Goal: Task Accomplishment & Management: Use online tool/utility

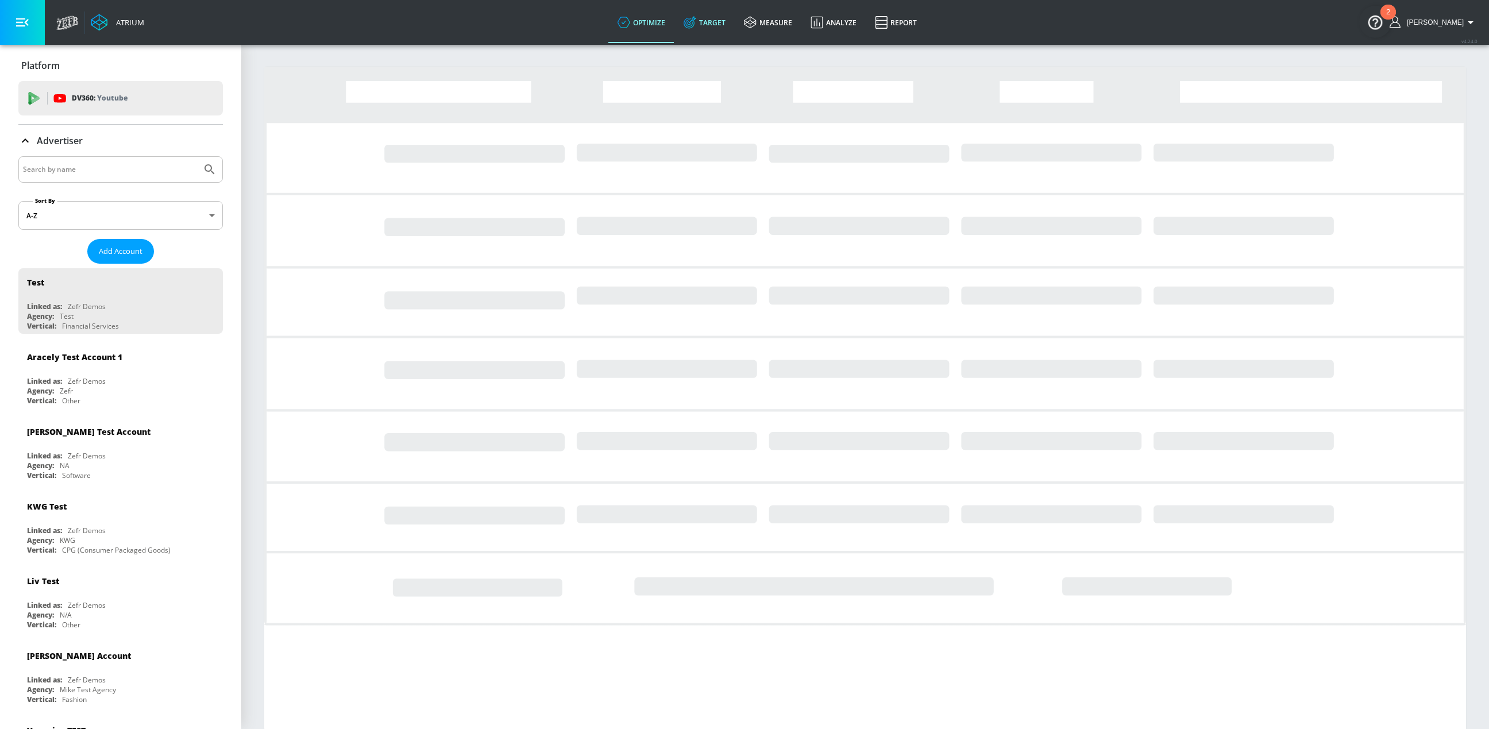
click at [719, 21] on link "Target" at bounding box center [704, 22] width 60 height 41
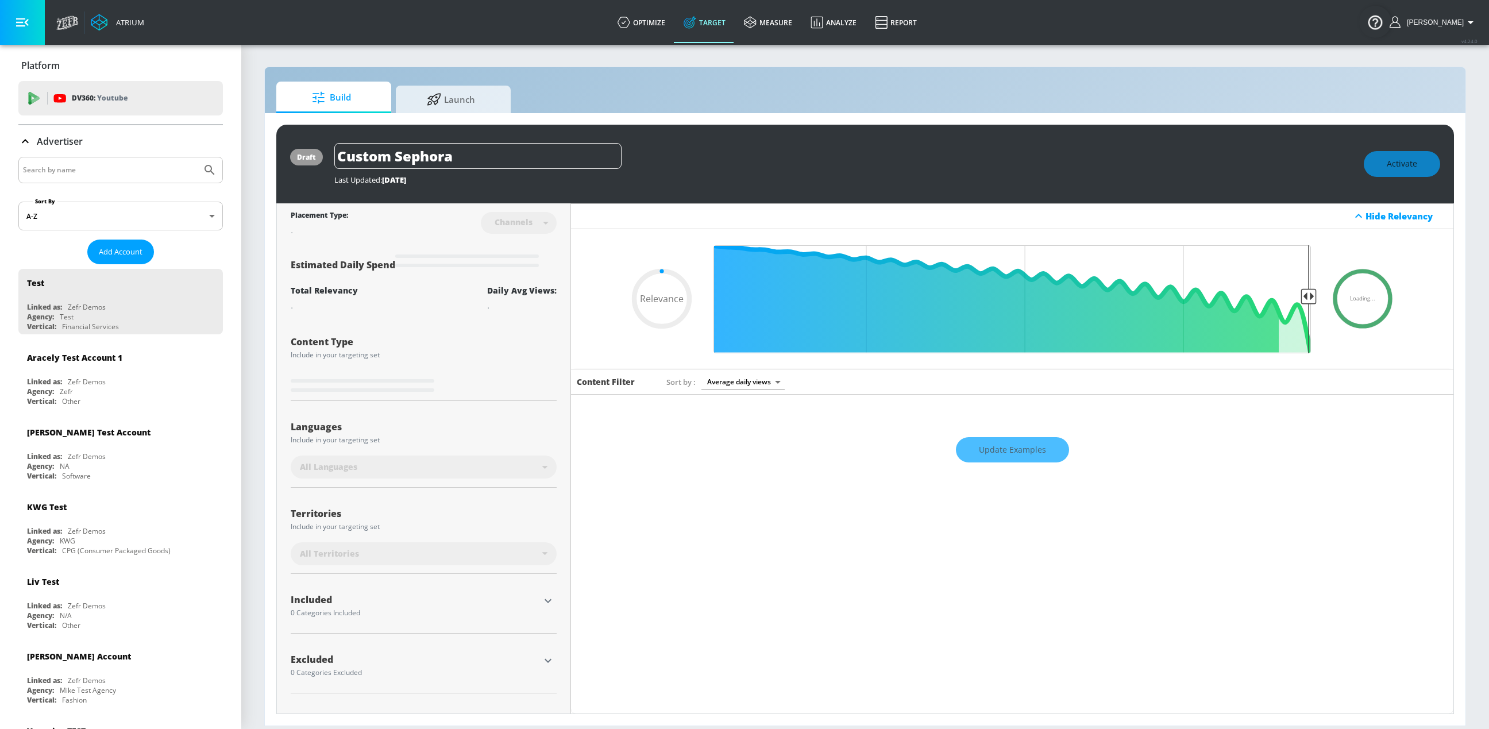
type input "0.05"
click at [76, 172] on input "Search by name" at bounding box center [110, 170] width 174 height 15
type input "abbvie"
click at [197, 157] on button "Submit Search" at bounding box center [209, 169] width 25 height 25
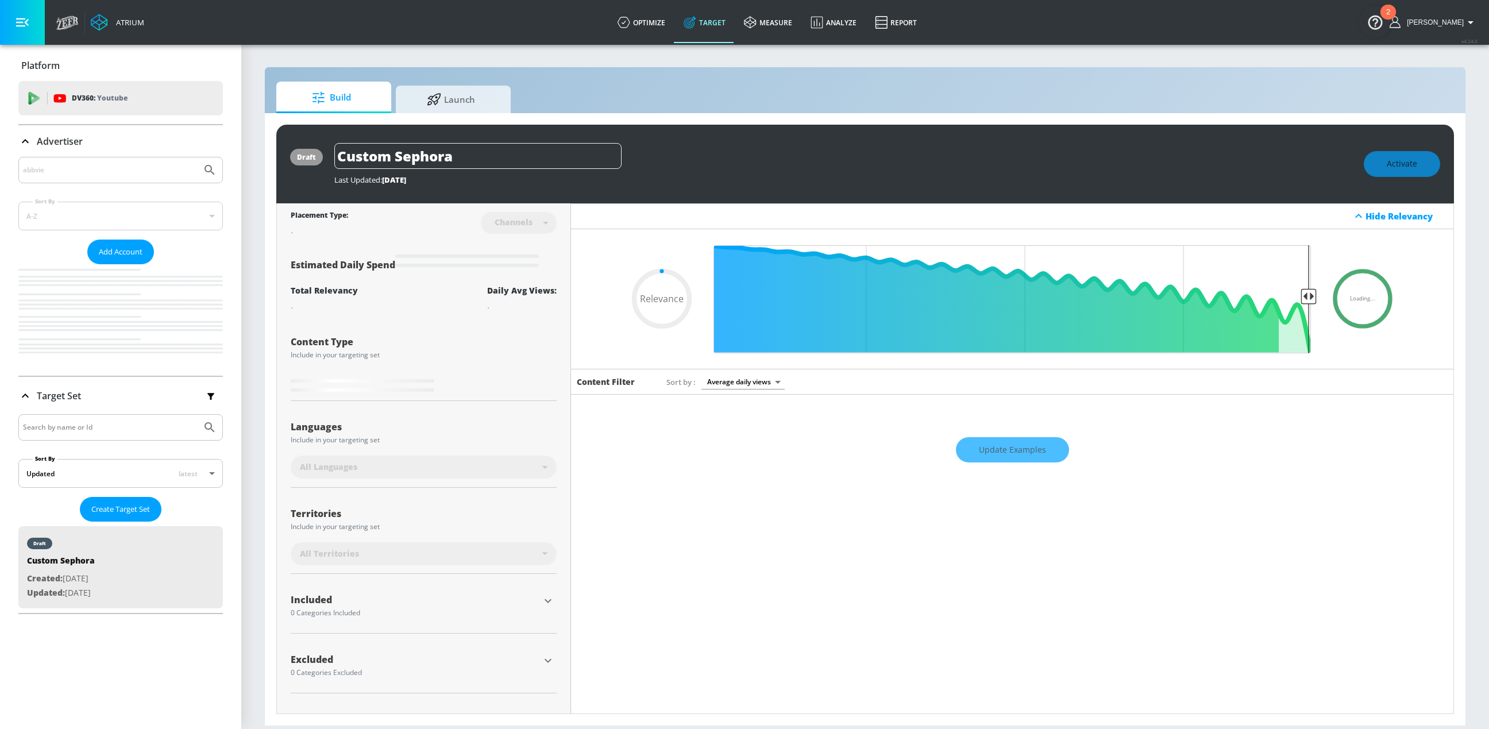
type input "0.05"
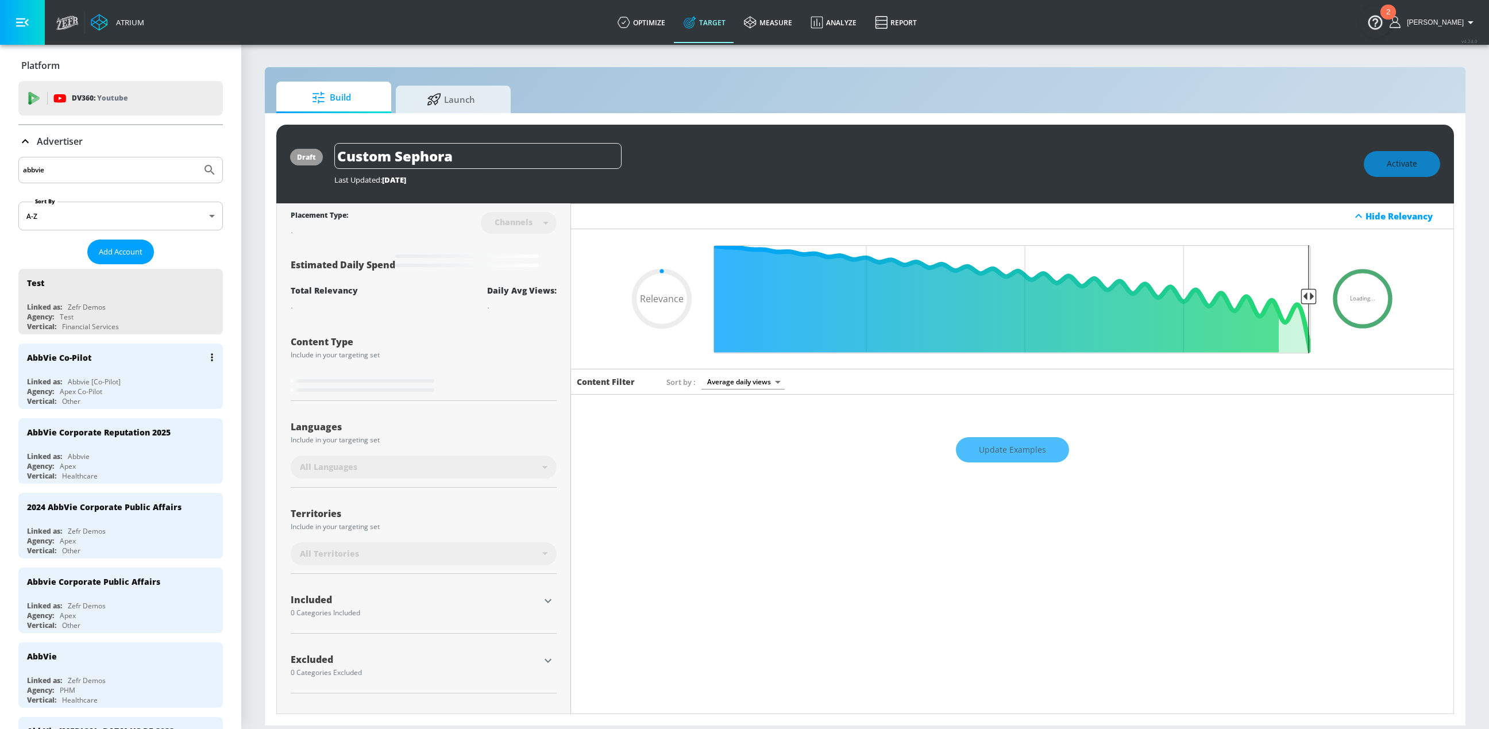
click at [149, 377] on div "Linked as: Abbvie [Co-Pilot]" at bounding box center [123, 382] width 193 height 10
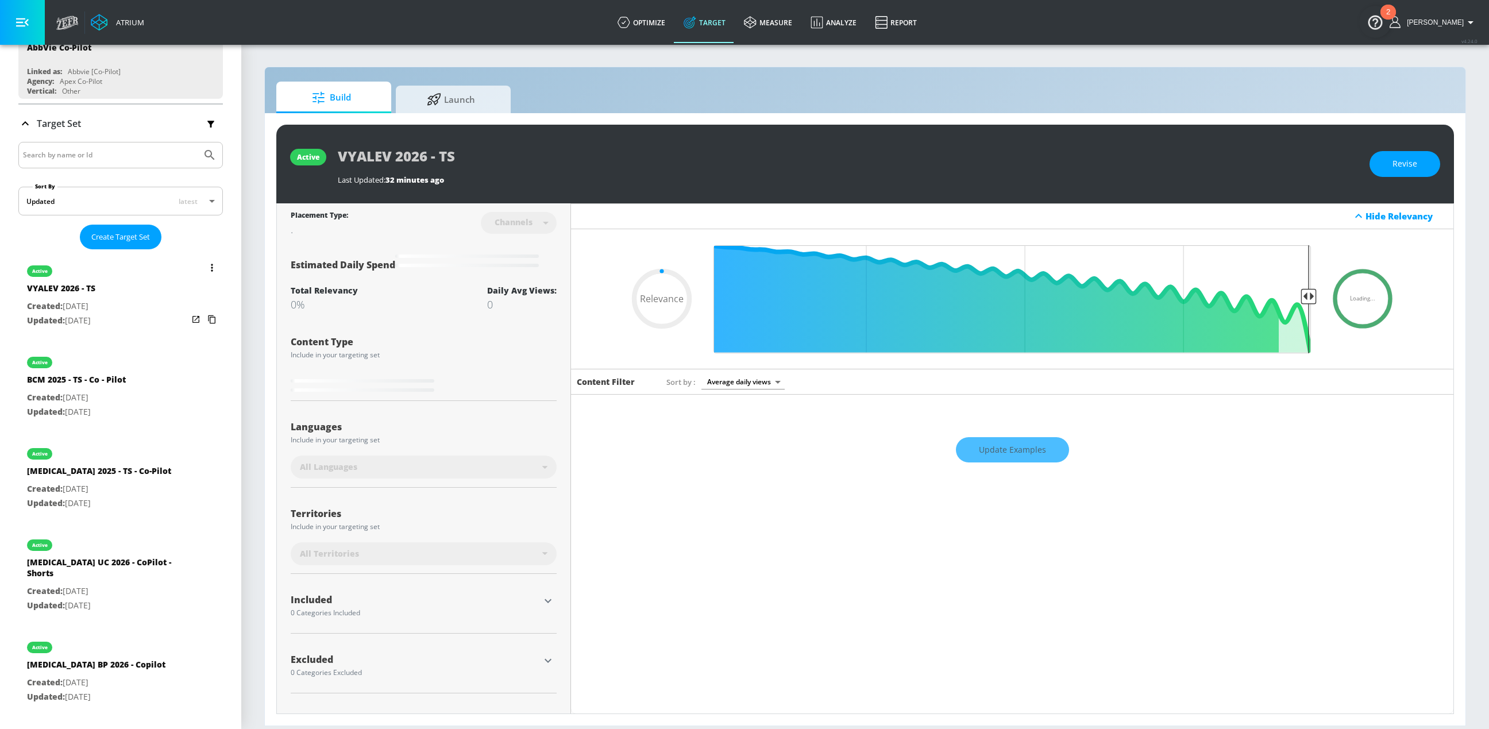
scroll to position [146, 0]
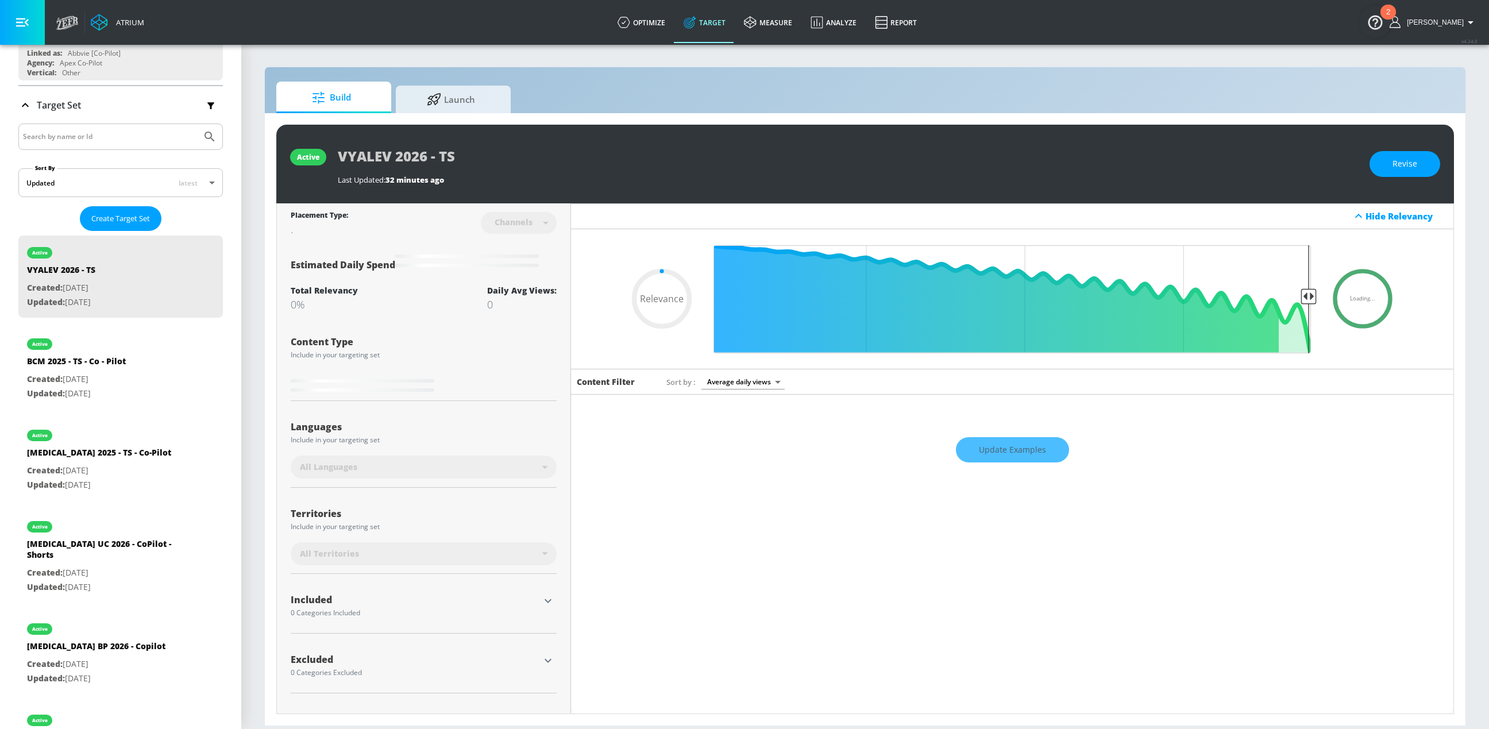
type input "0.51"
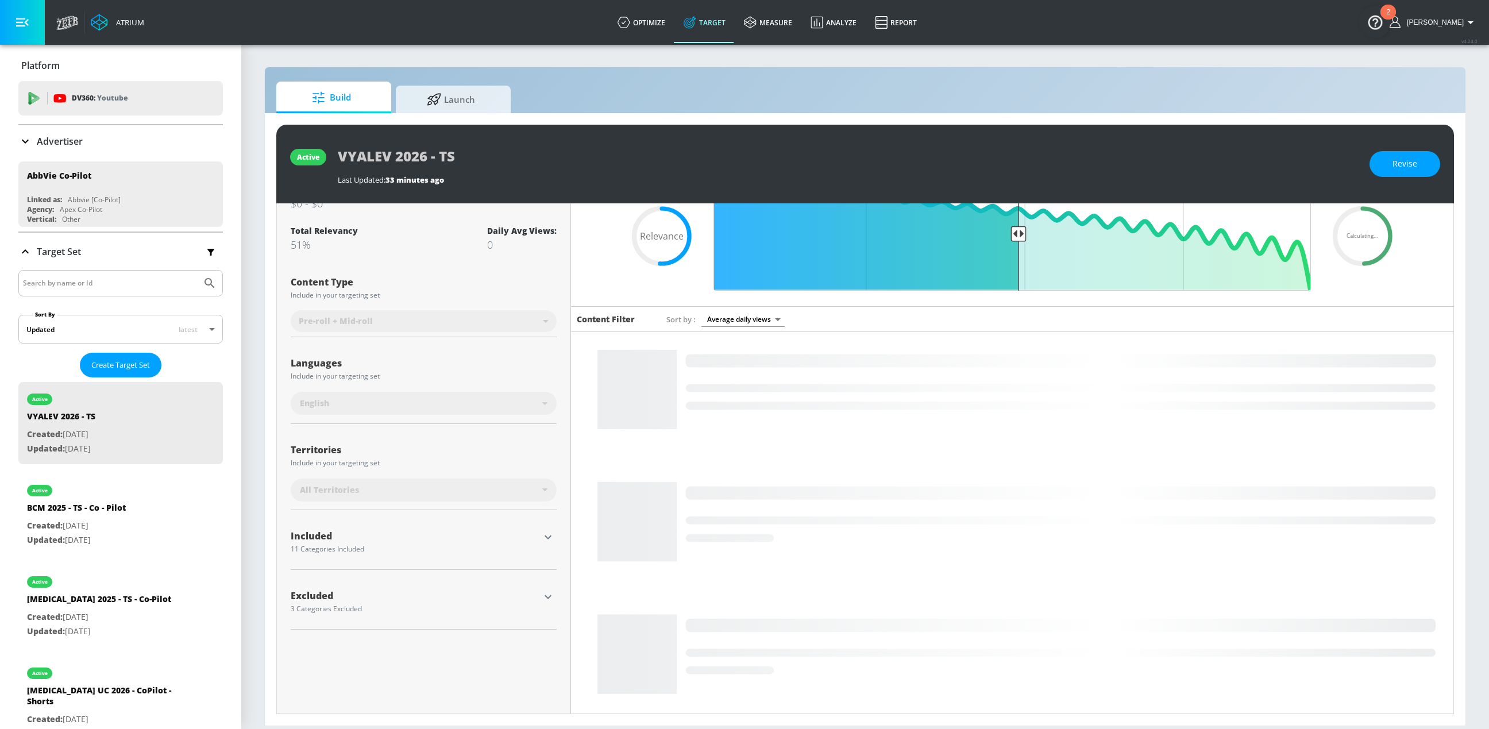
scroll to position [111, 0]
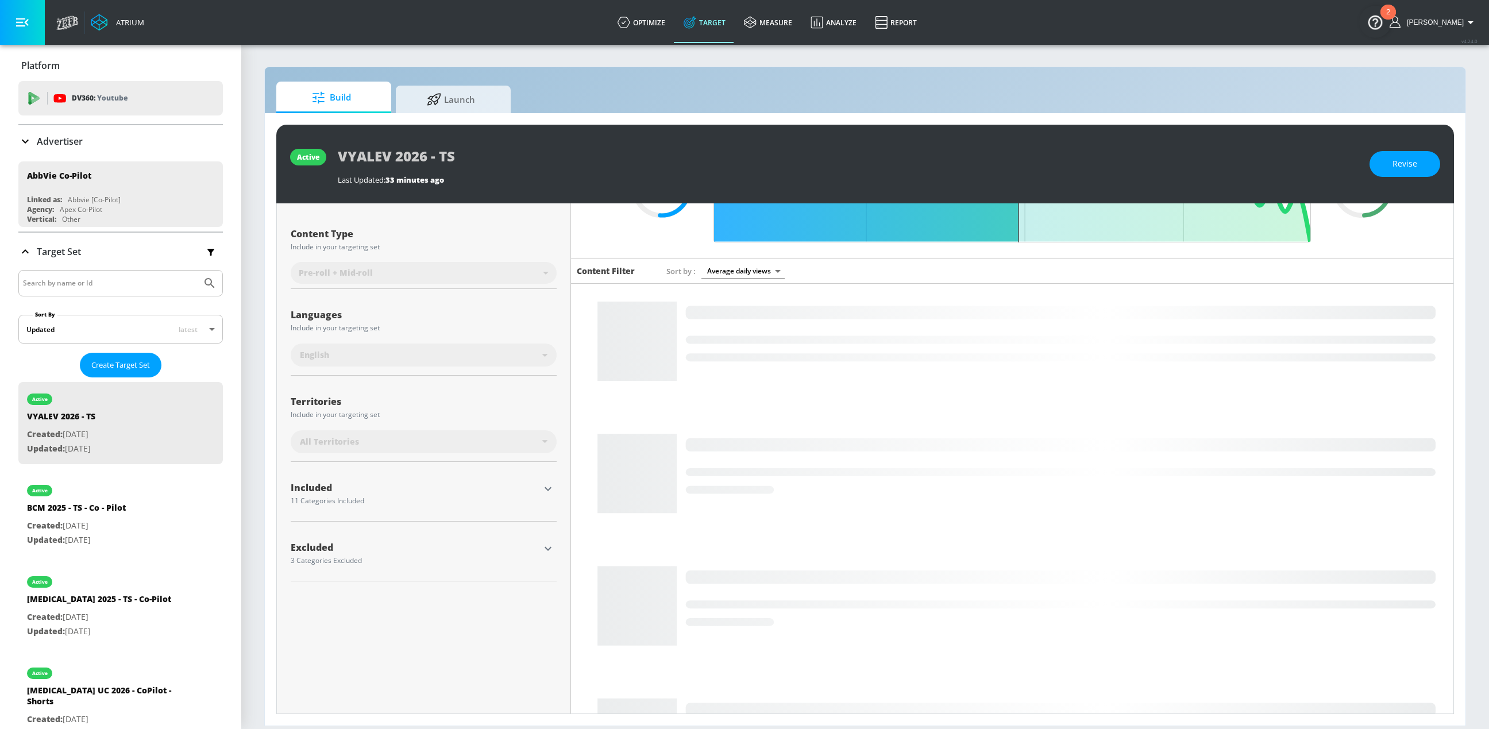
click at [541, 490] on icon "button" at bounding box center [548, 489] width 14 height 14
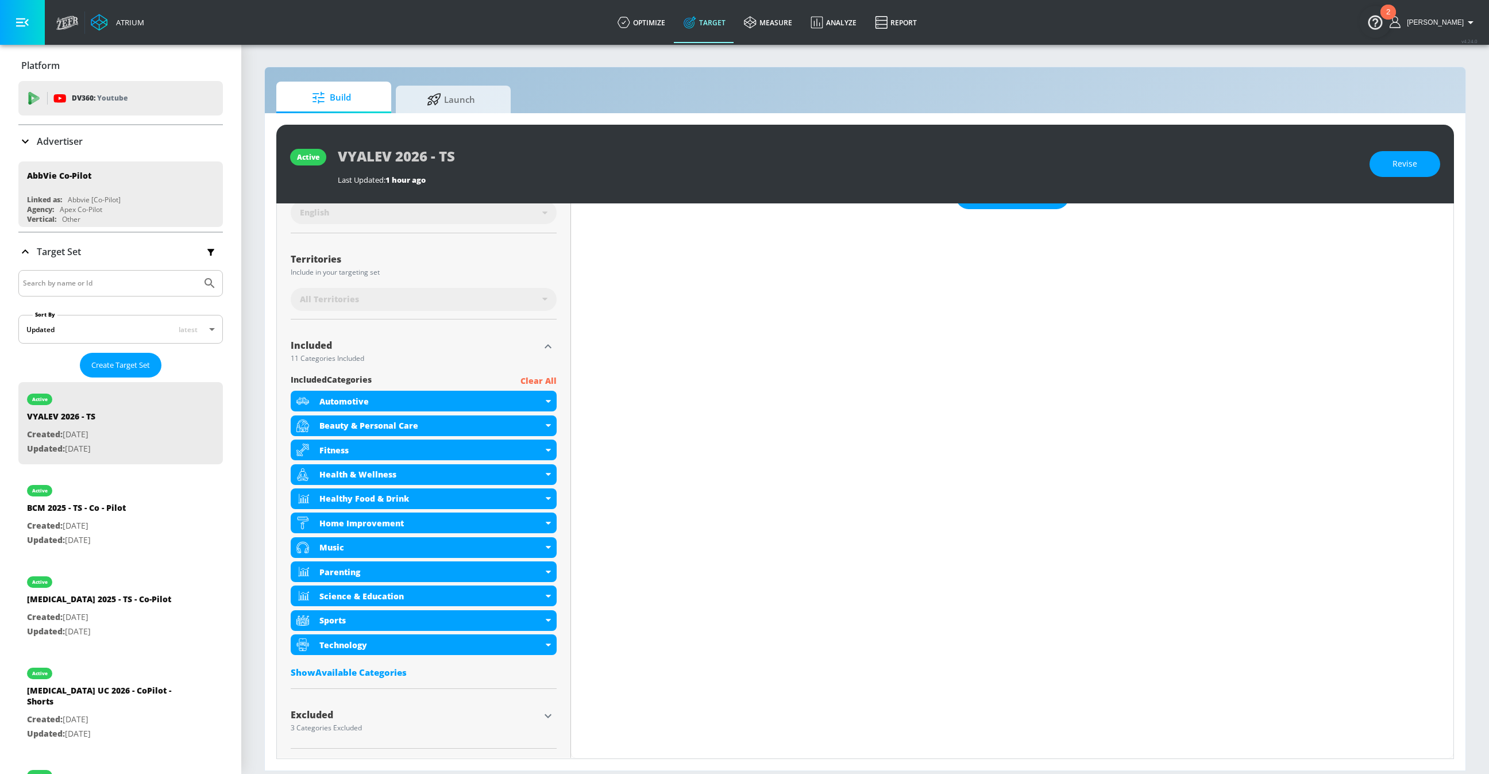
scroll to position [252, 0]
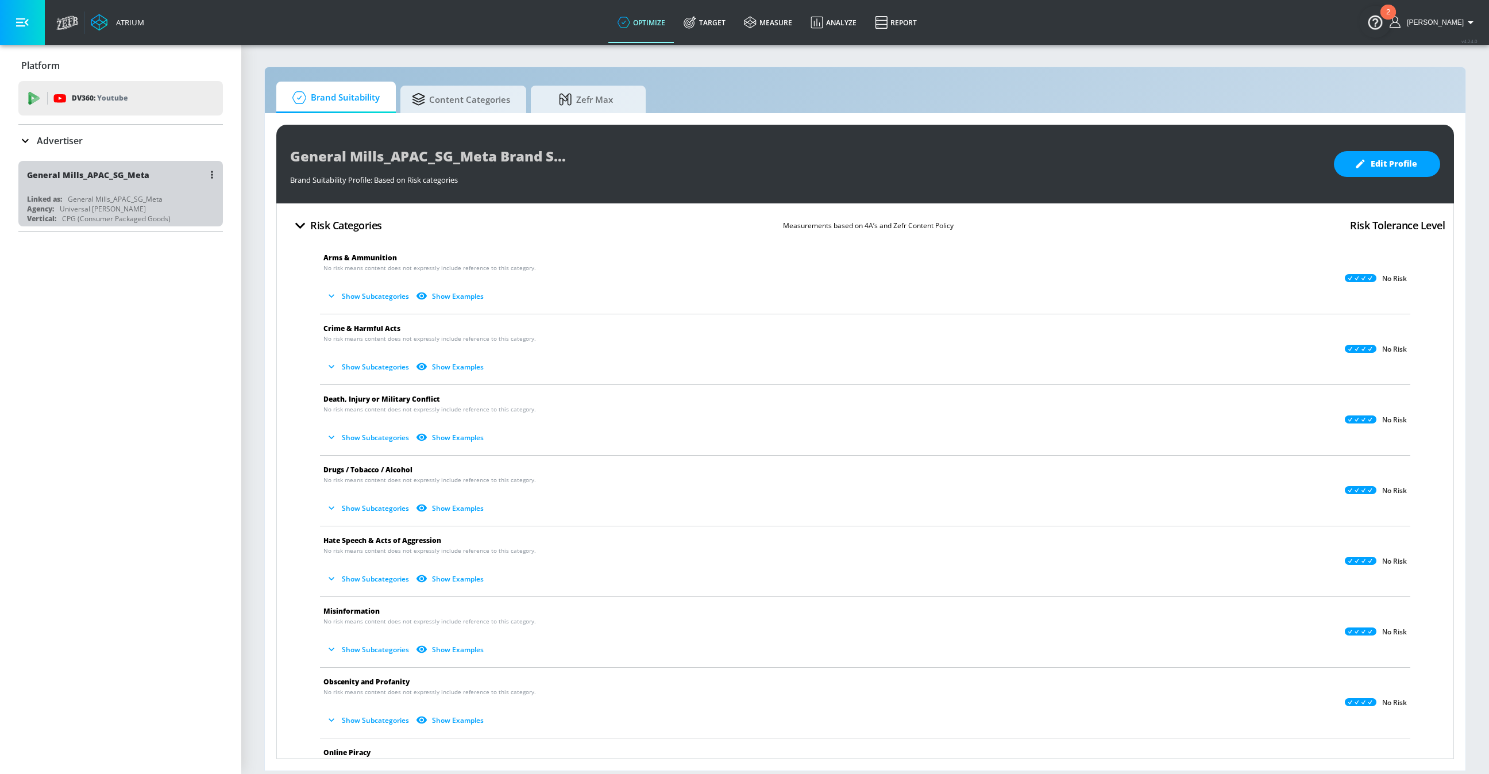
drag, startPoint x: 158, startPoint y: 173, endPoint x: 90, endPoint y: 172, distance: 67.8
click at [90, 172] on div "General Mills_APAC_SG_Meta" at bounding box center [123, 175] width 193 height 28
click at [376, 303] on button "Show Subcategories" at bounding box center [368, 296] width 90 height 19
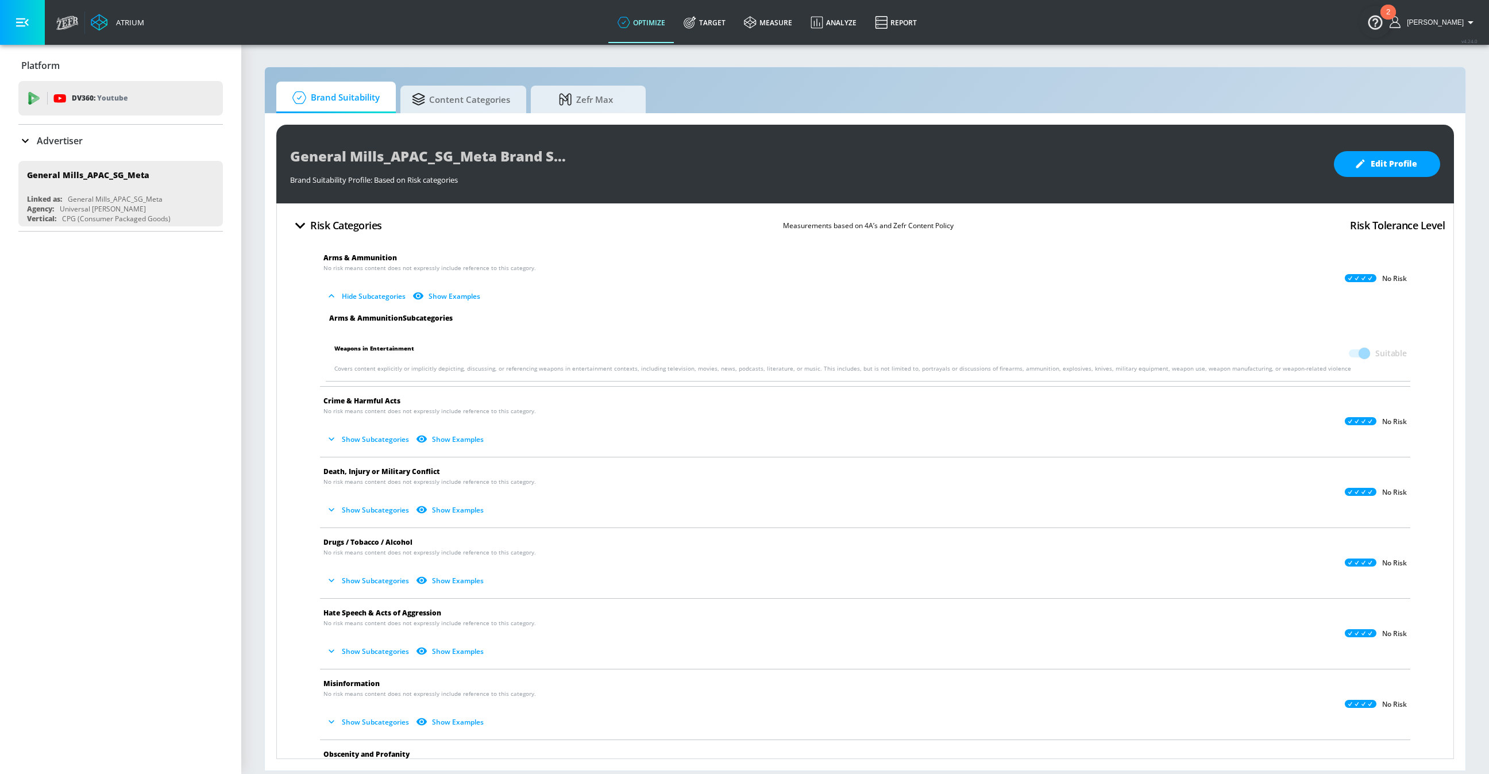
click at [378, 443] on button "Show Subcategories" at bounding box center [368, 439] width 90 height 19
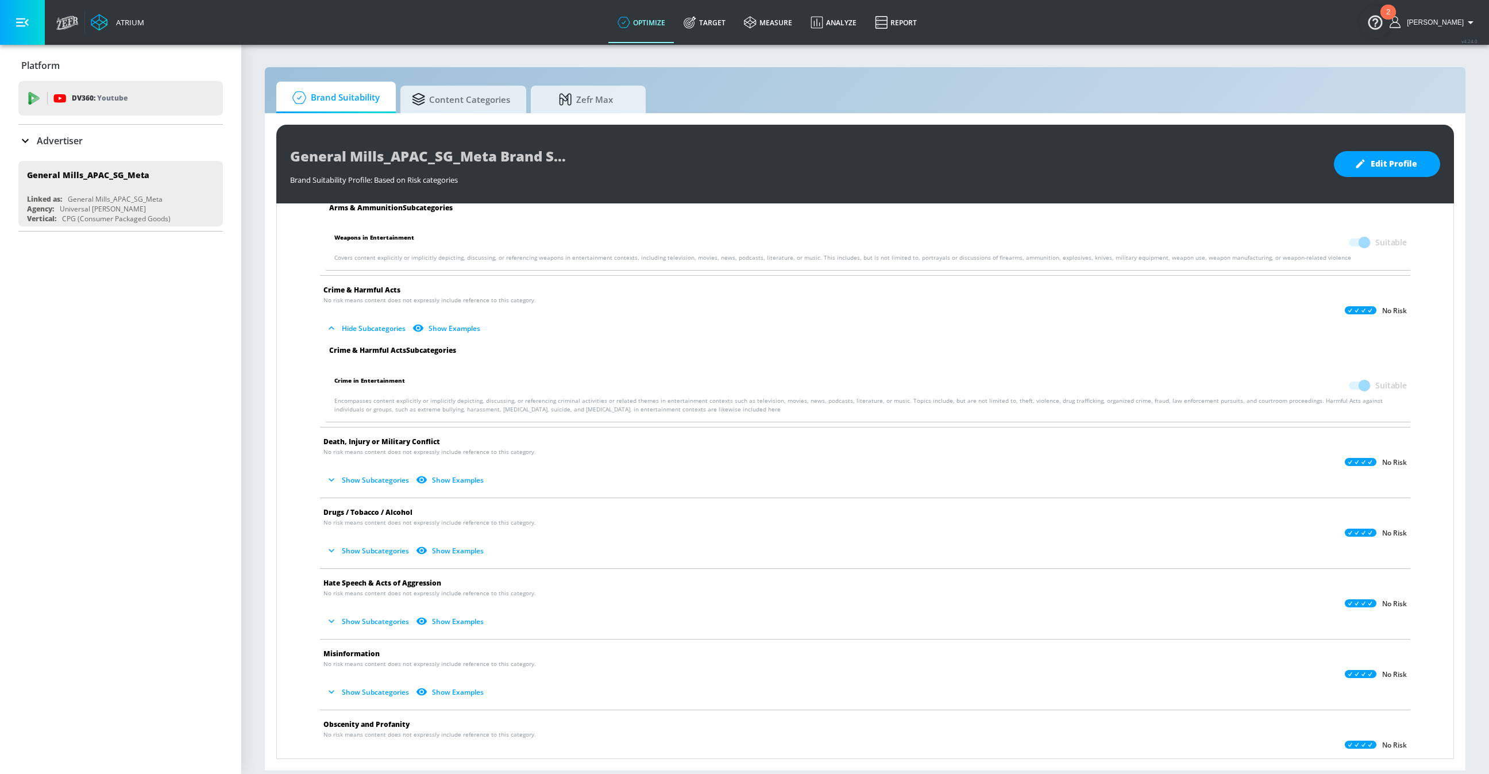
scroll to position [123, 0]
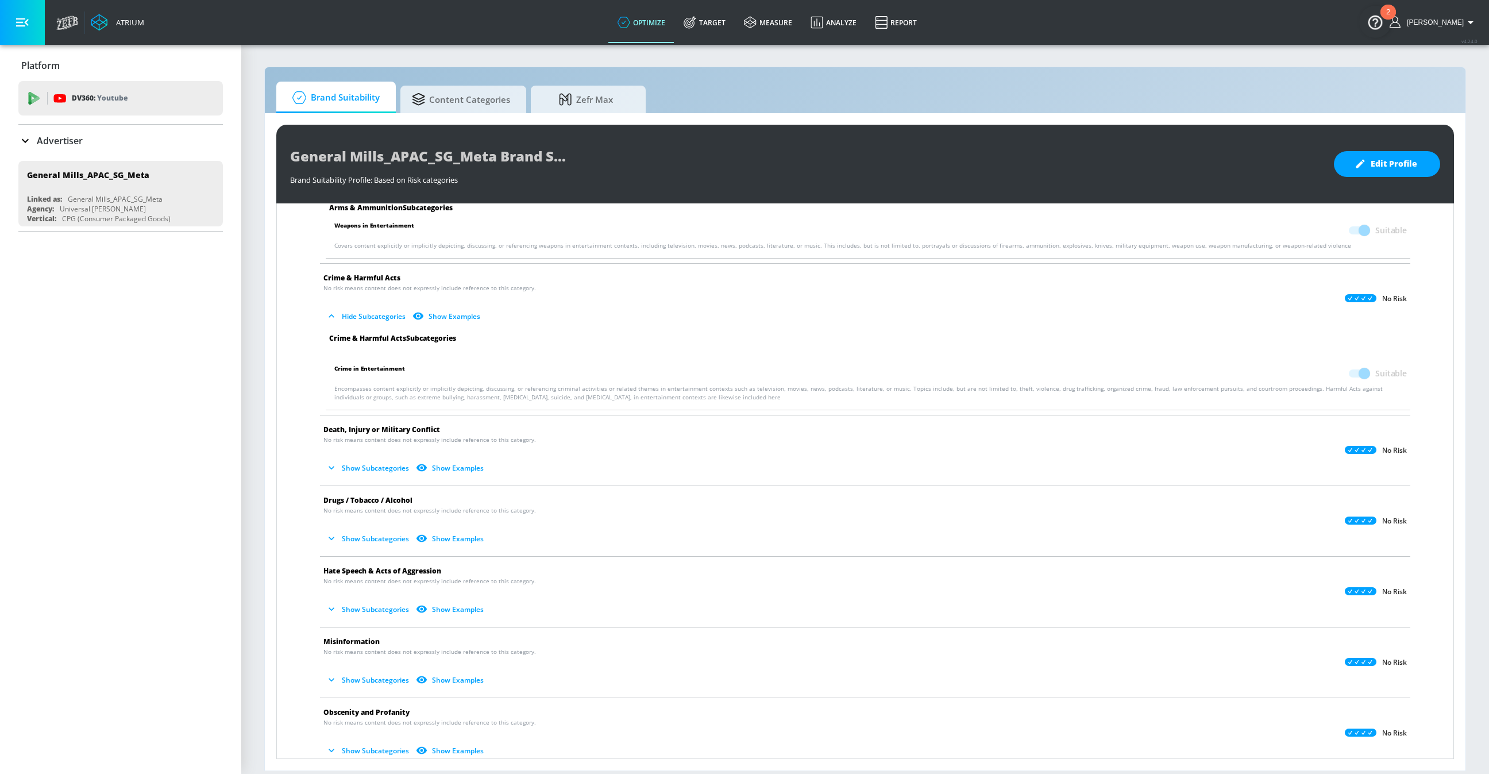
click at [378, 462] on button "Show Subcategories" at bounding box center [368, 467] width 90 height 19
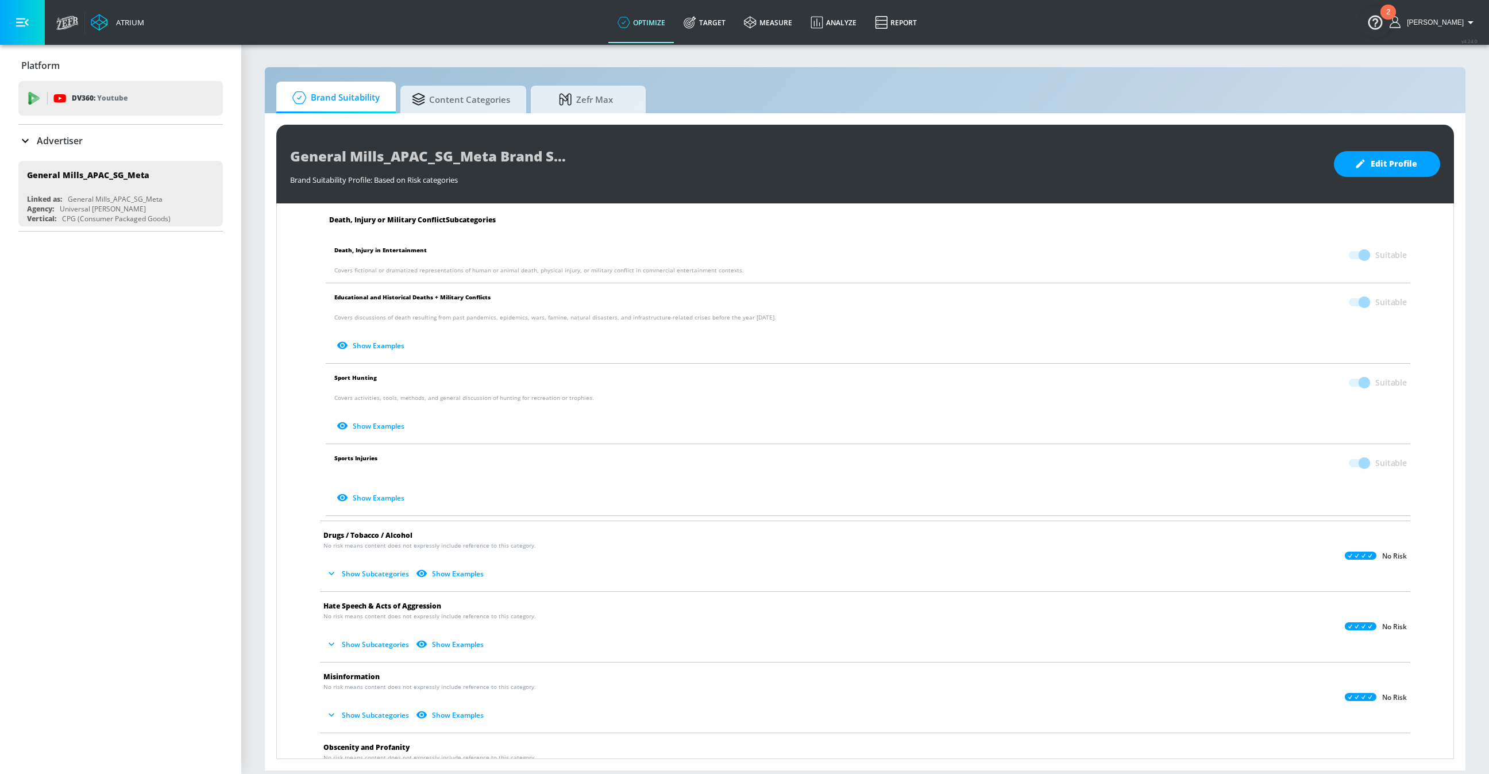
scroll to position [420, 0]
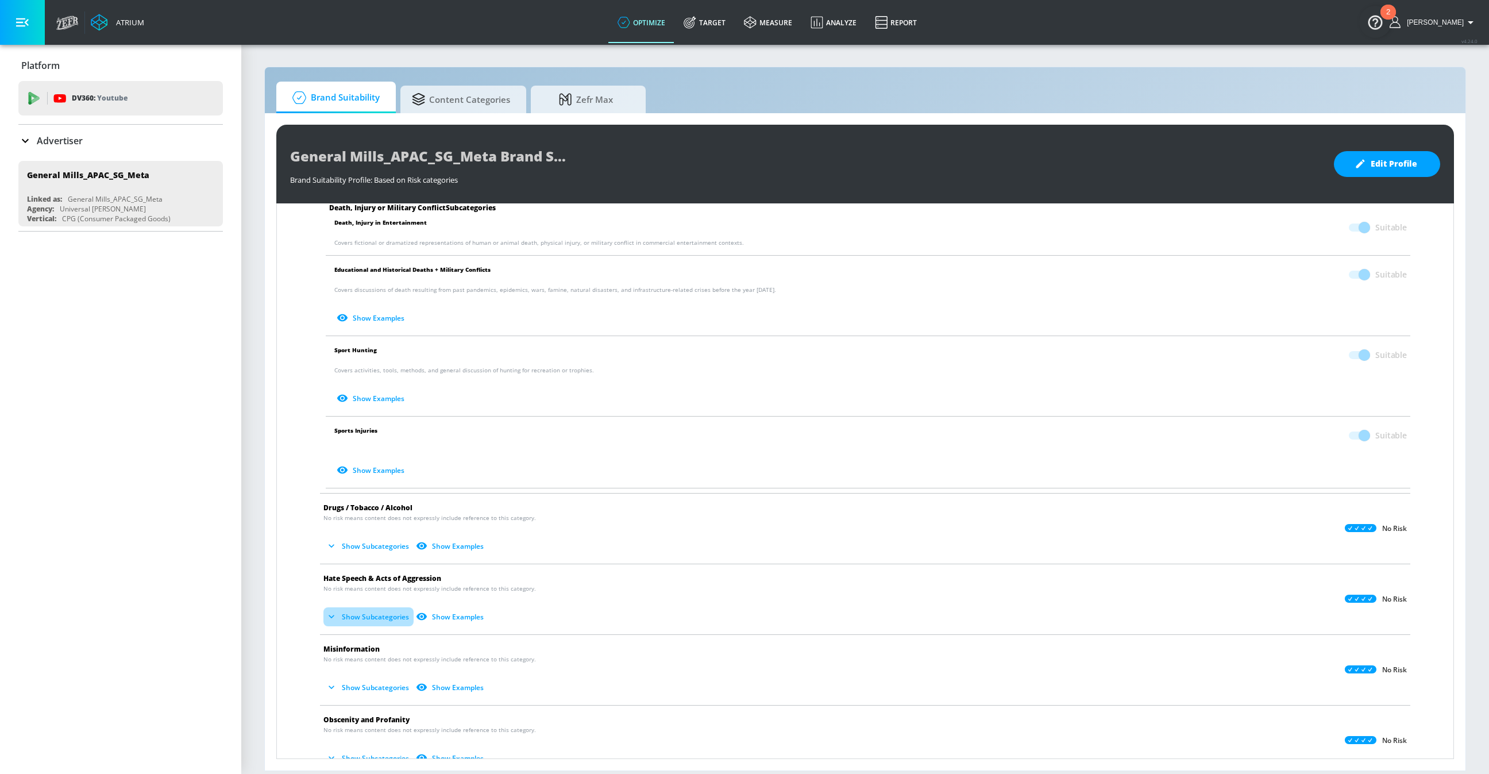
click at [362, 616] on button "Show Subcategories" at bounding box center [368, 616] width 90 height 19
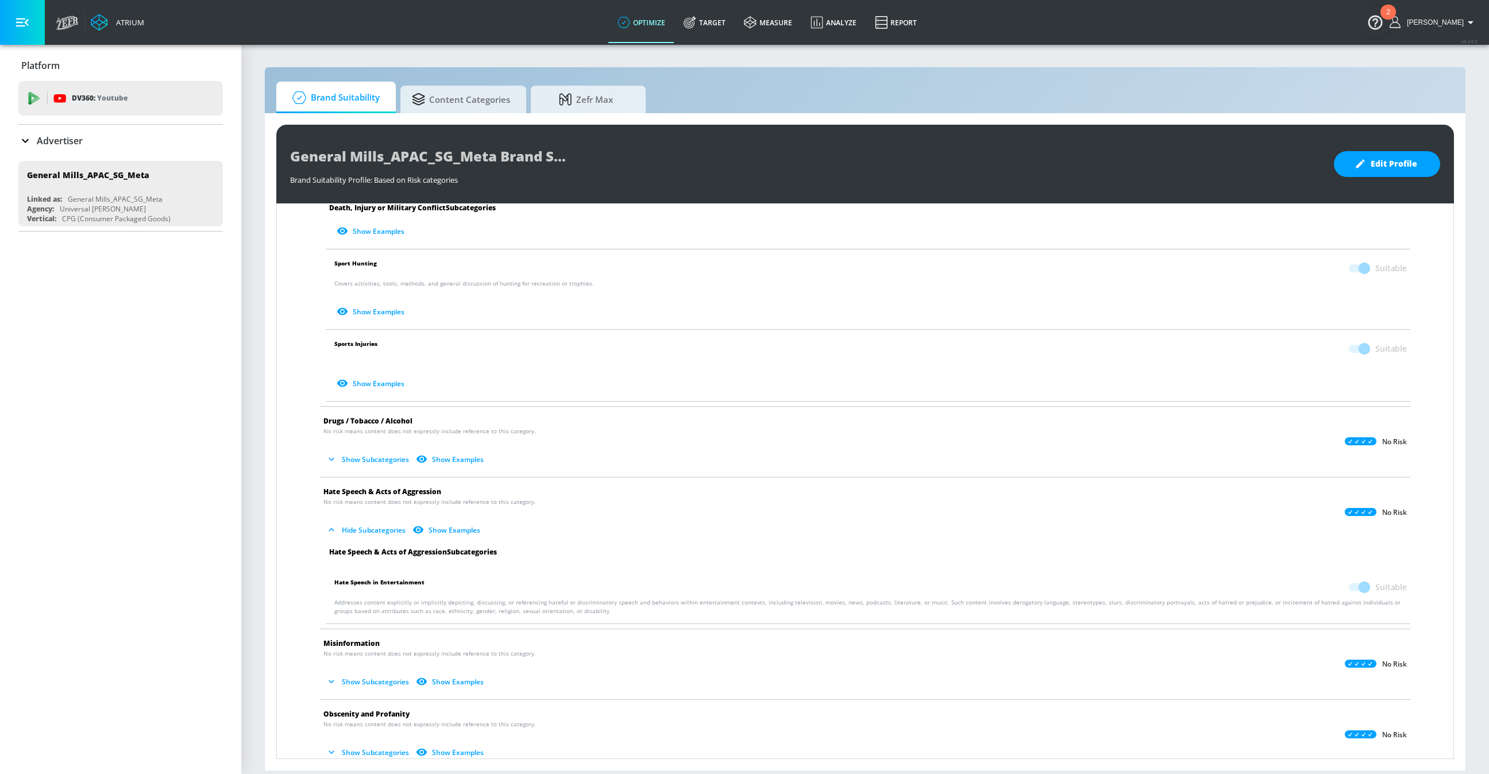
scroll to position [538, 0]
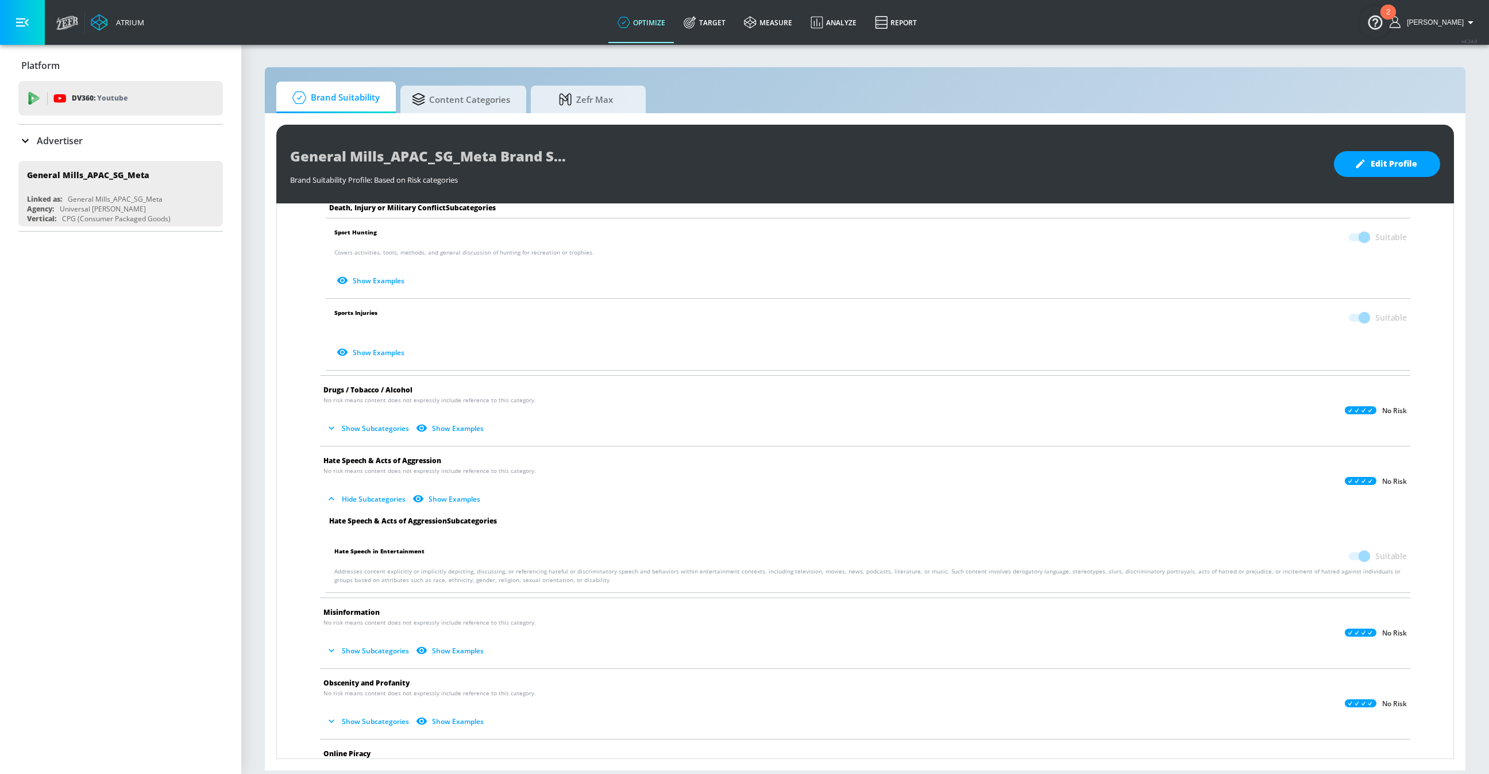
click at [355, 446] on li "Hate Speech & Acts of Aggression No risk means content does not expressly inclu…" at bounding box center [865, 481] width 1102 height 70
click at [355, 432] on button "Show Subcategories" at bounding box center [368, 428] width 90 height 19
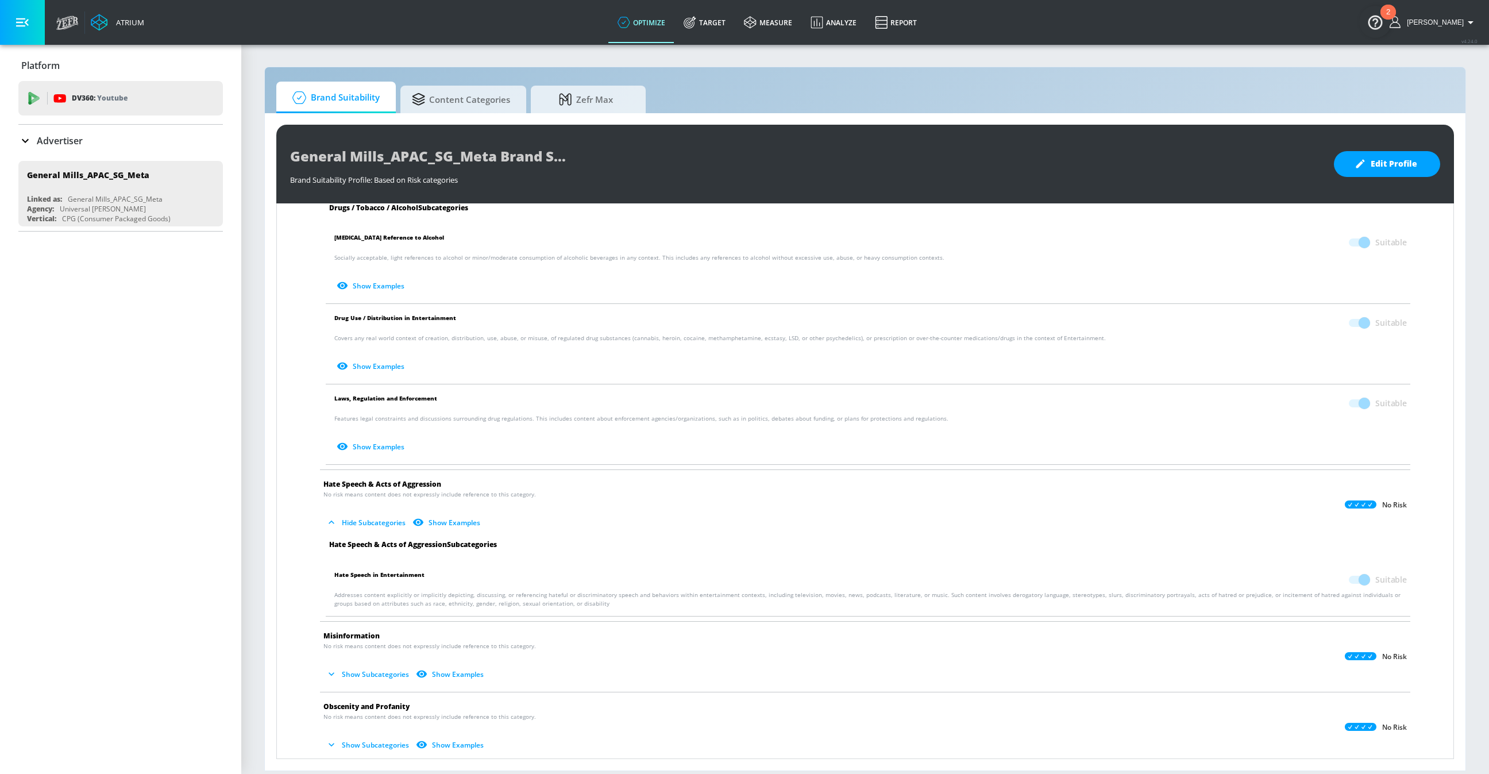
scroll to position [819, 0]
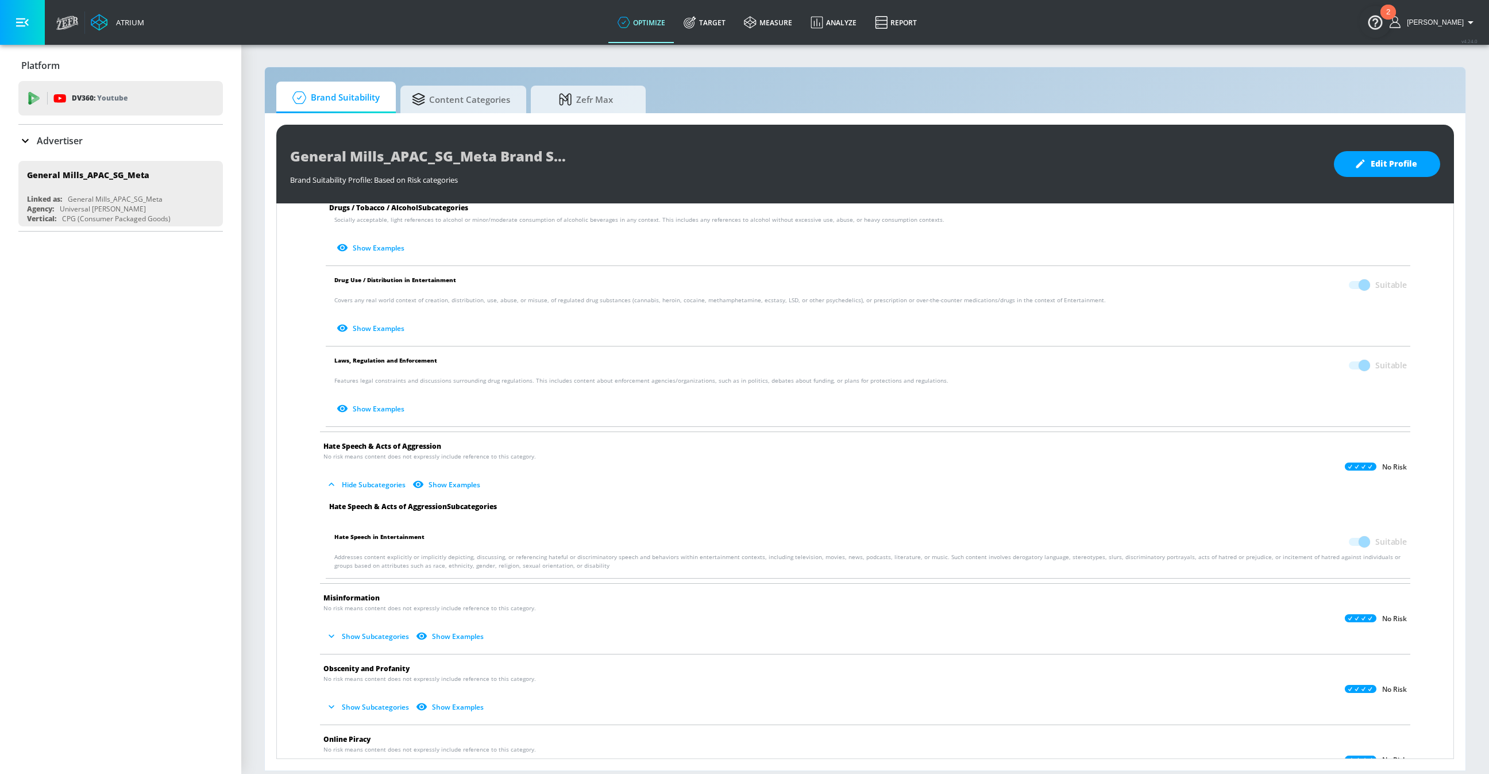
click at [370, 636] on button "Show Subcategories" at bounding box center [368, 636] width 90 height 19
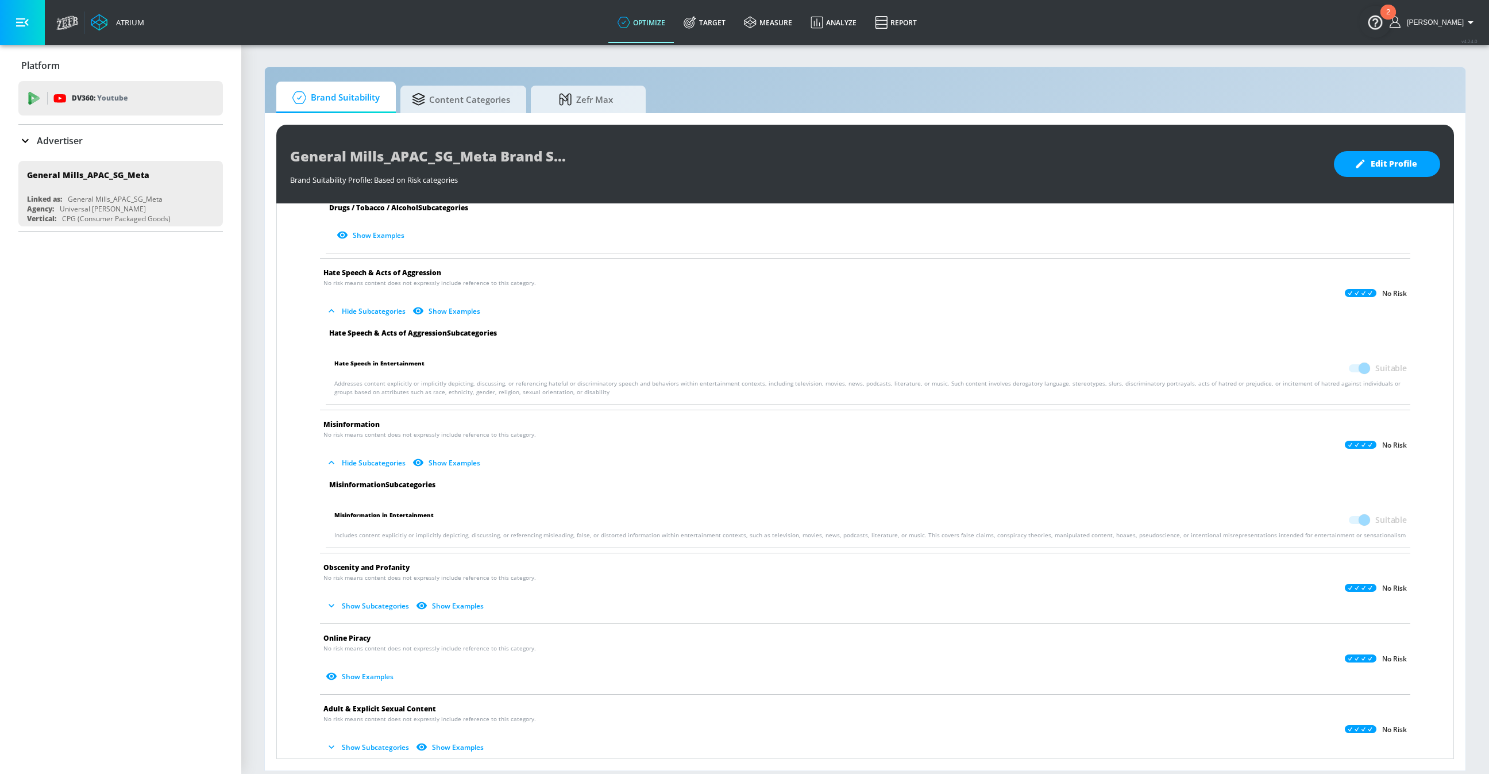
scroll to position [1008, 0]
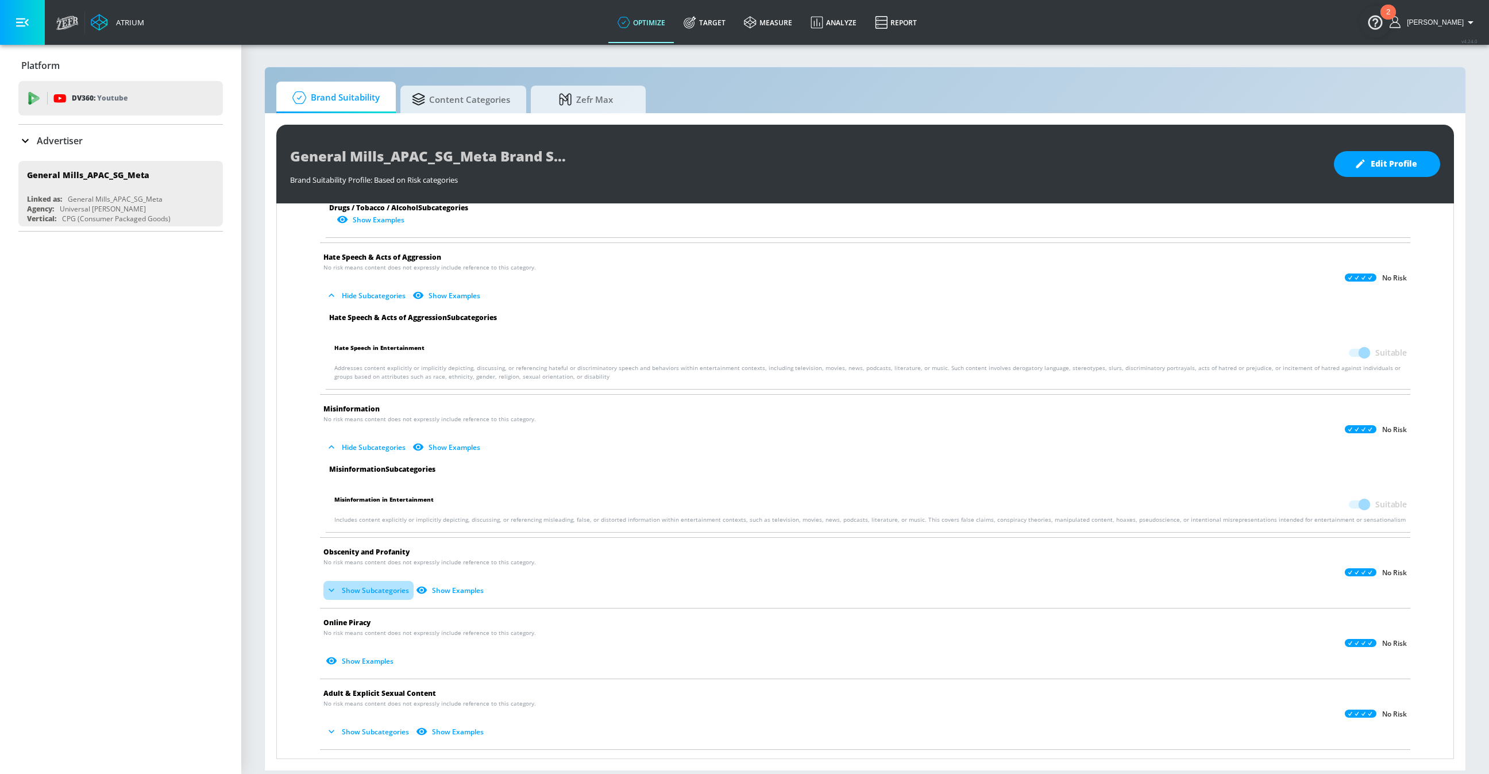
click at [368, 593] on button "Show Subcategories" at bounding box center [368, 590] width 90 height 19
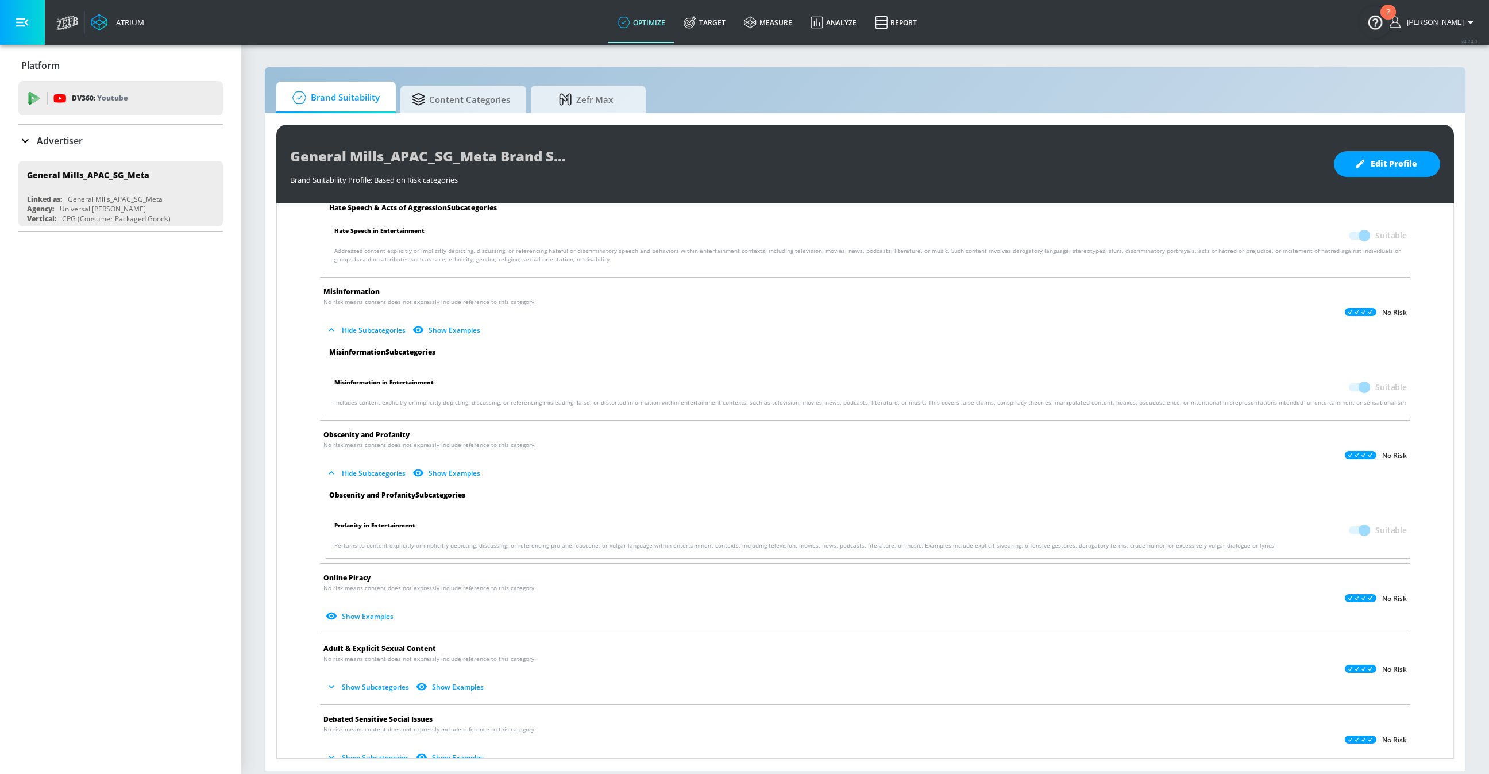
scroll to position [1141, 0]
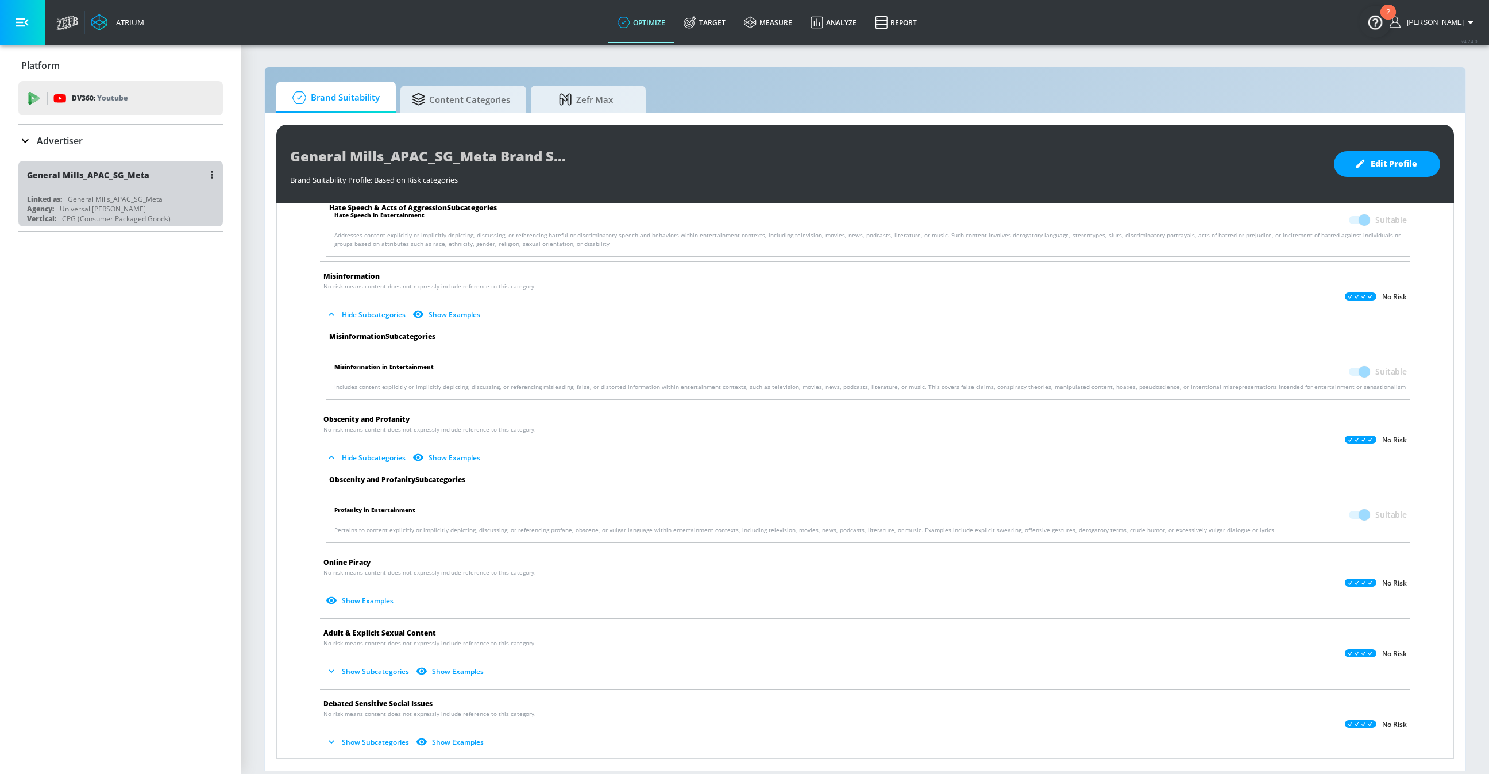
drag, startPoint x: 154, startPoint y: 173, endPoint x: 68, endPoint y: 173, distance: 86.1
click at [68, 173] on div "General Mills_APAC_SG_Meta" at bounding box center [123, 175] width 193 height 28
